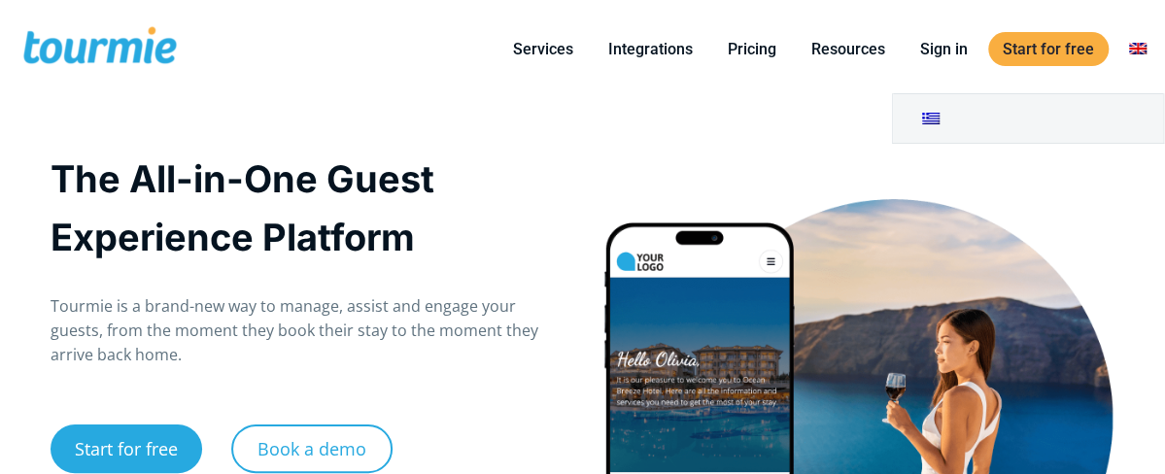
click at [1157, 46] on link at bounding box center [1138, 49] width 47 height 24
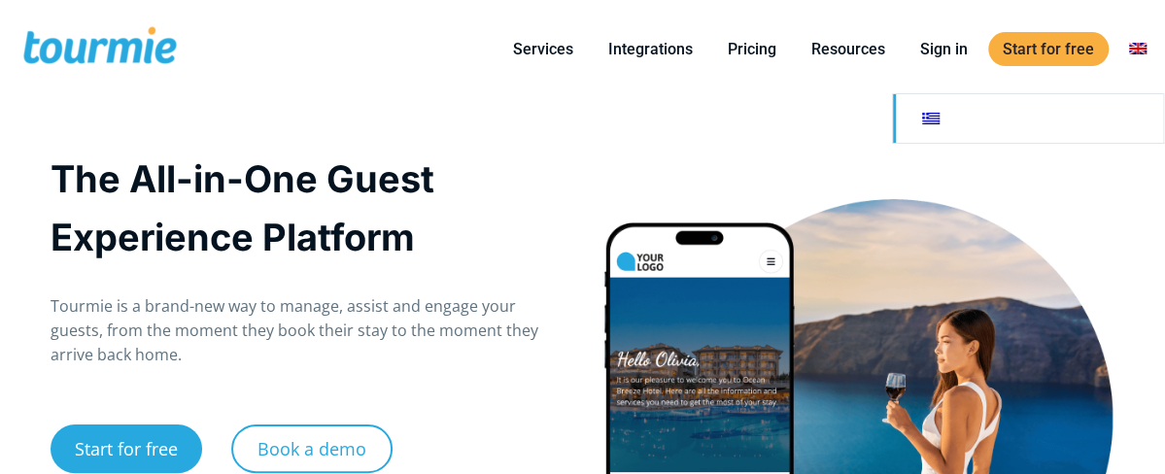
click at [962, 120] on link at bounding box center [1028, 118] width 270 height 49
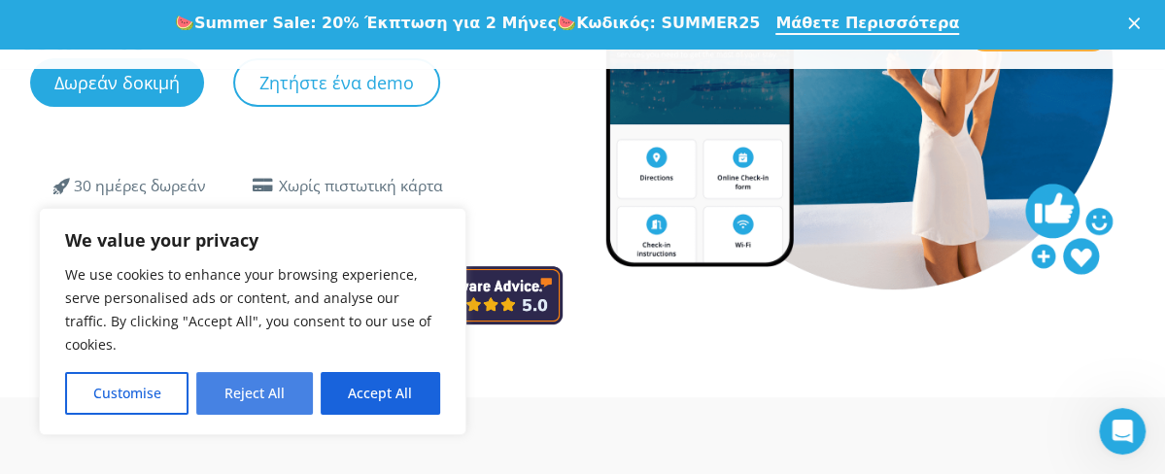
click at [254, 399] on button "Reject All" at bounding box center [254, 393] width 116 height 43
